Goal: Task Accomplishment & Management: Complete application form

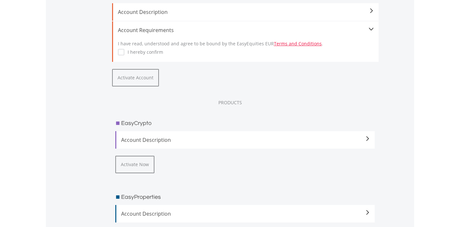
scroll to position [893, 0]
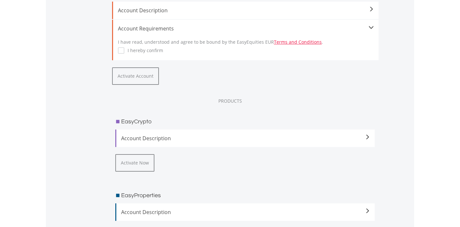
click at [148, 137] on span "Account Description" at bounding box center [245, 138] width 249 height 8
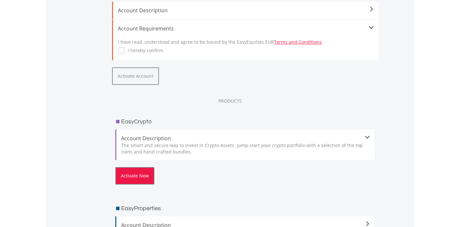
click at [137, 182] on button "Activate Now" at bounding box center [134, 175] width 39 height 17
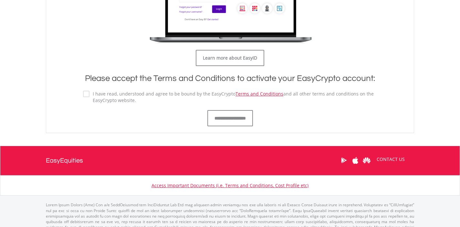
scroll to position [386, 0]
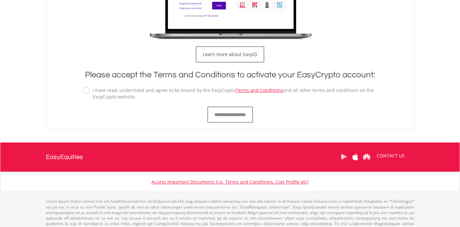
click at [90, 89] on label "I have read, understood and agree to be bound by the EasyCrypto Terms and Condi…" at bounding box center [234, 93] width 288 height 13
click at [214, 116] on input "**********" at bounding box center [231, 114] width 46 height 16
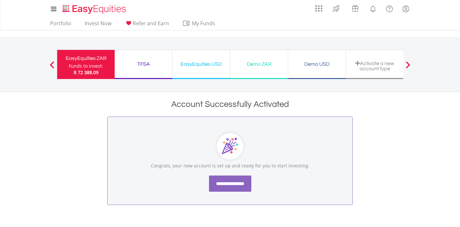
click at [218, 182] on input "**********" at bounding box center [230, 183] width 42 height 16
click at [102, 65] on div "Funds to invest:" at bounding box center [86, 66] width 34 height 6
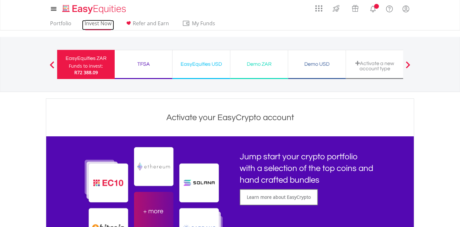
click at [94, 21] on link "Invest Now" at bounding box center [98, 25] width 32 height 10
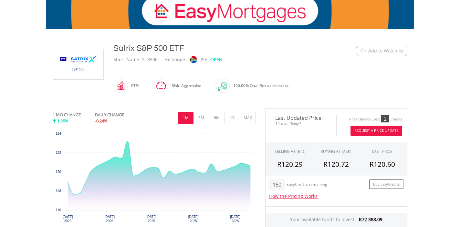
scroll to position [111, 0]
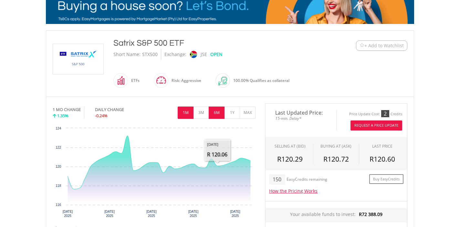
click at [220, 113] on button "6M" at bounding box center [217, 112] width 16 height 12
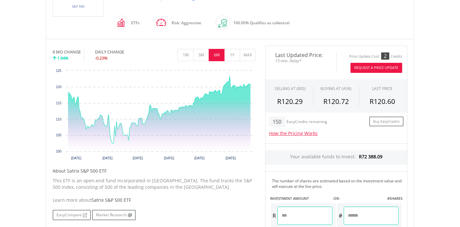
scroll to position [171, 0]
